Goal: Task Accomplishment & Management: Manage account settings

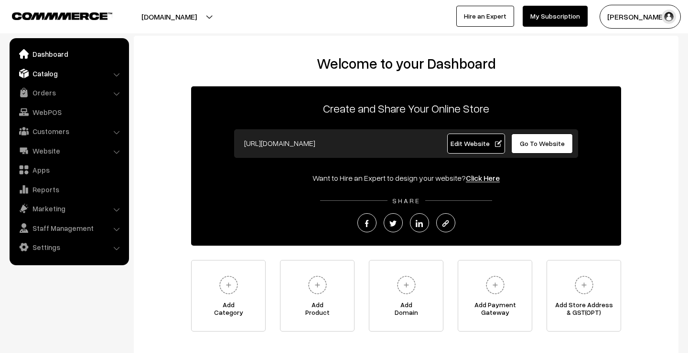
click at [70, 74] on link "Catalog" at bounding box center [69, 73] width 114 height 17
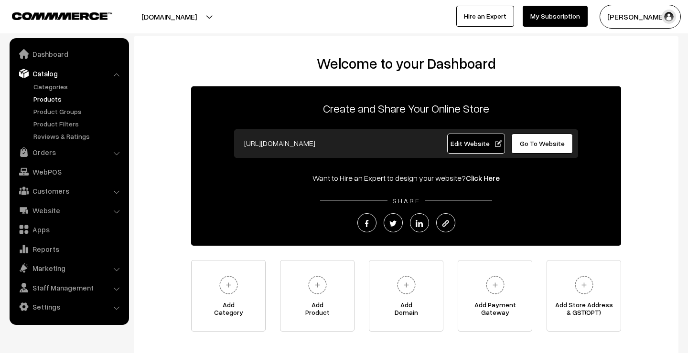
click at [62, 97] on link "Products" at bounding box center [78, 99] width 95 height 10
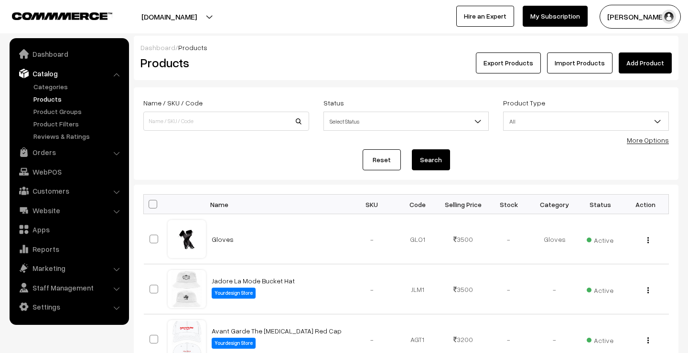
click at [642, 70] on link "Add Product" at bounding box center [644, 63] width 53 height 21
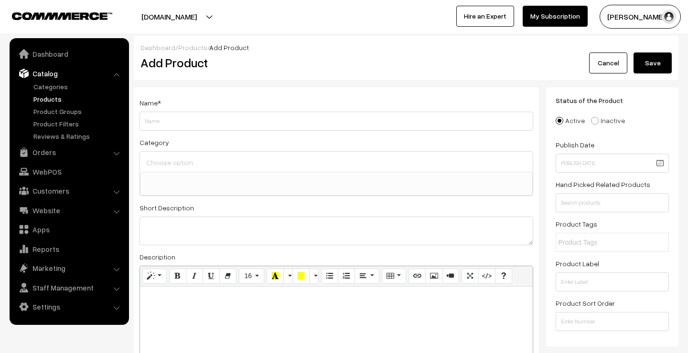
select select
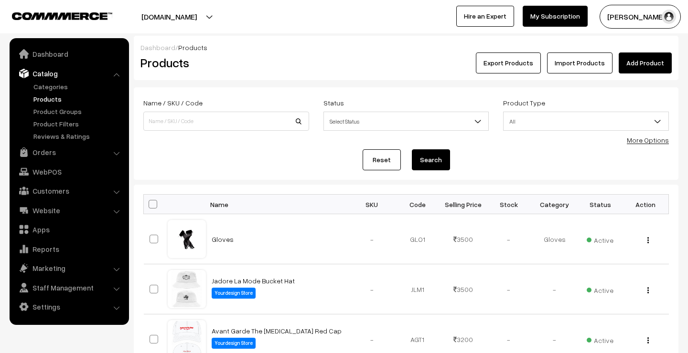
click at [577, 15] on link "My Subscription" at bounding box center [554, 16] width 65 height 21
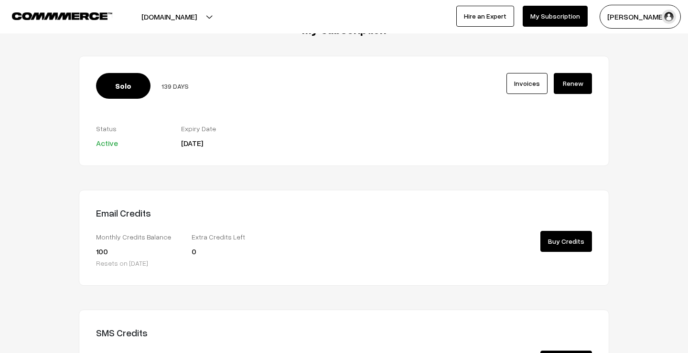
scroll to position [29, 0]
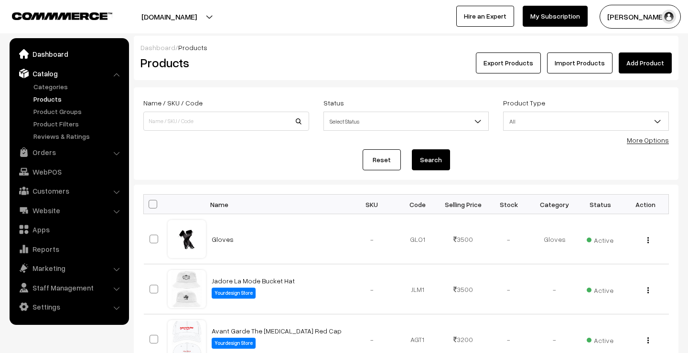
click at [77, 53] on link "Dashboard" at bounding box center [69, 53] width 114 height 17
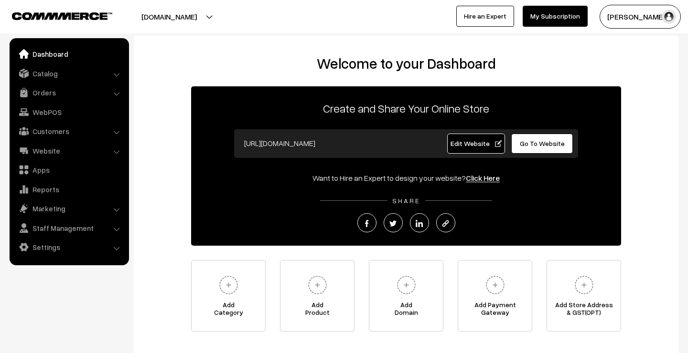
click at [541, 145] on span "Go To Website" at bounding box center [541, 143] width 45 height 8
click at [83, 71] on link "Catalog" at bounding box center [69, 73] width 114 height 17
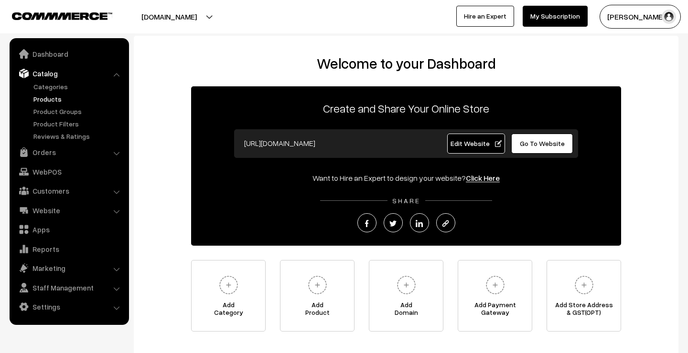
click at [57, 99] on link "Products" at bounding box center [78, 99] width 95 height 10
